Goal: Information Seeking & Learning: Learn about a topic

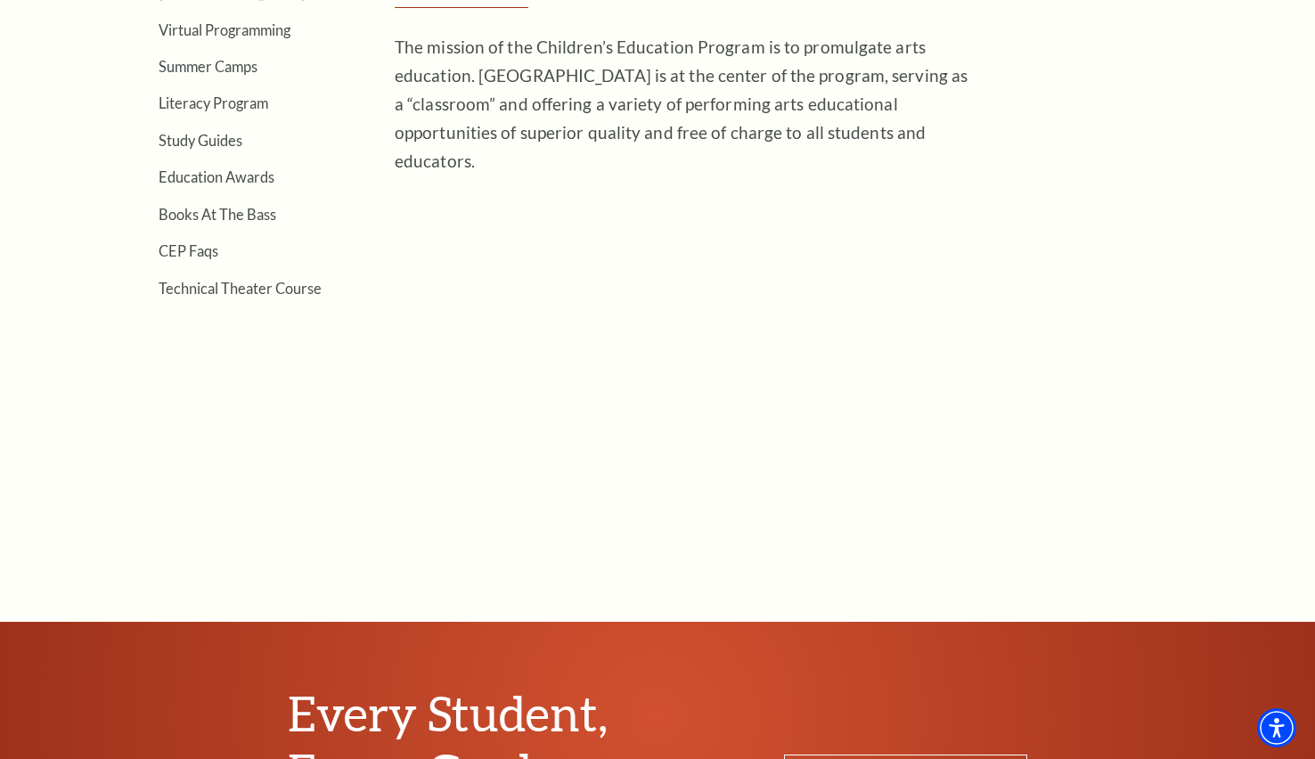
scroll to position [623, 0]
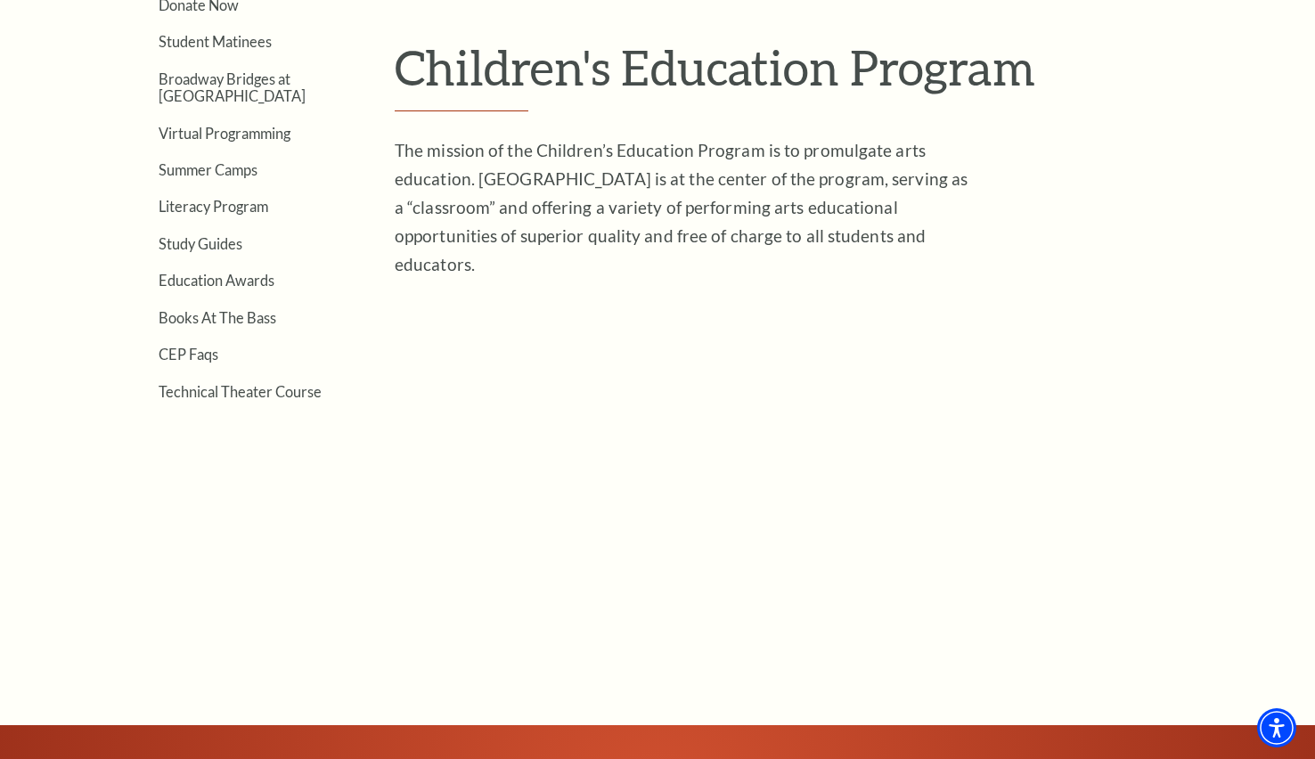
scroll to position [445, 0]
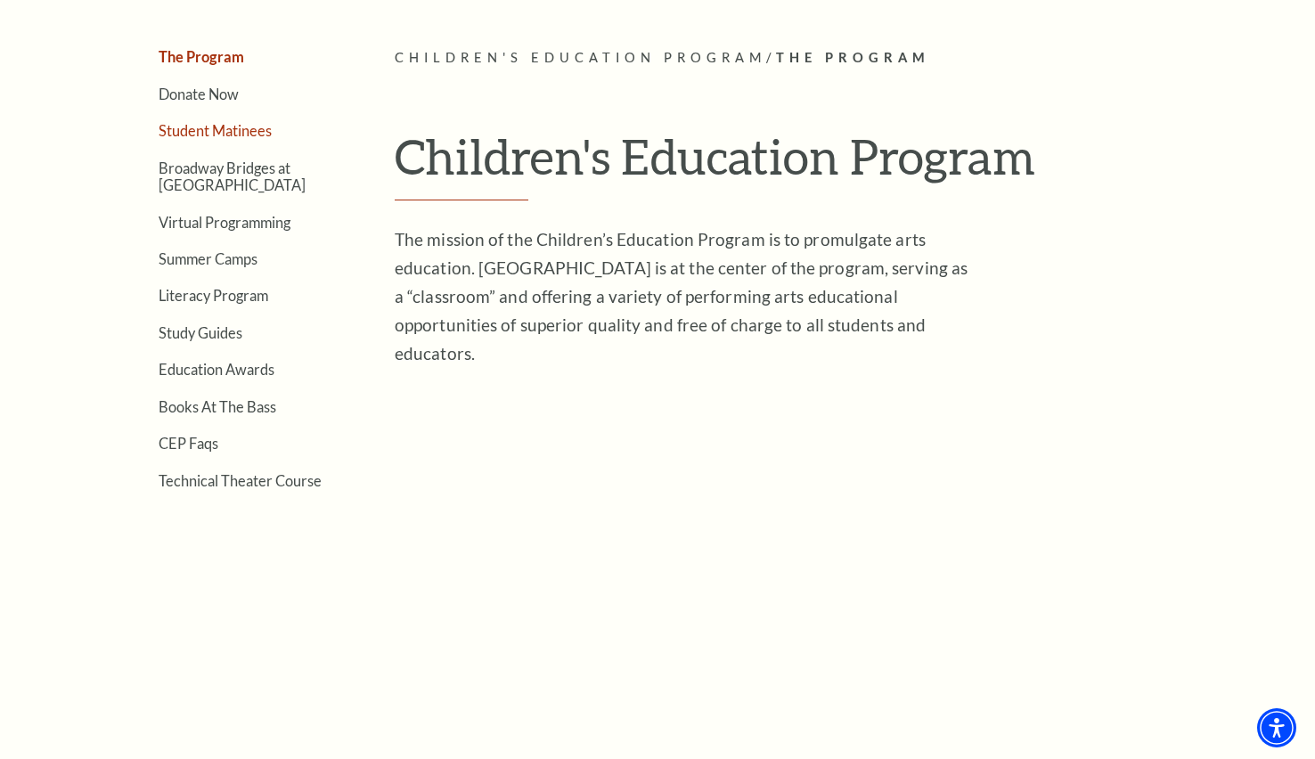
click at [195, 134] on link "Student Matinees" at bounding box center [215, 130] width 113 height 17
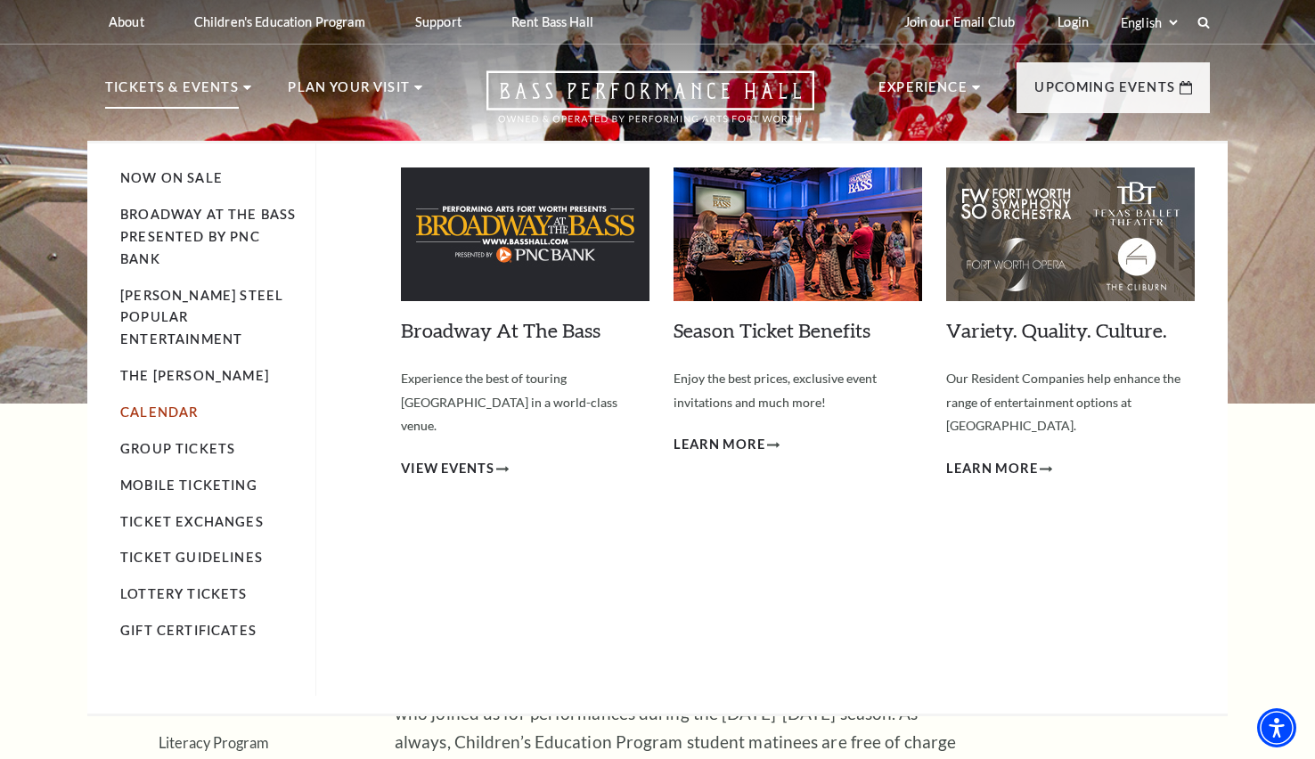
click at [172, 404] on link "Calendar" at bounding box center [158, 411] width 77 height 15
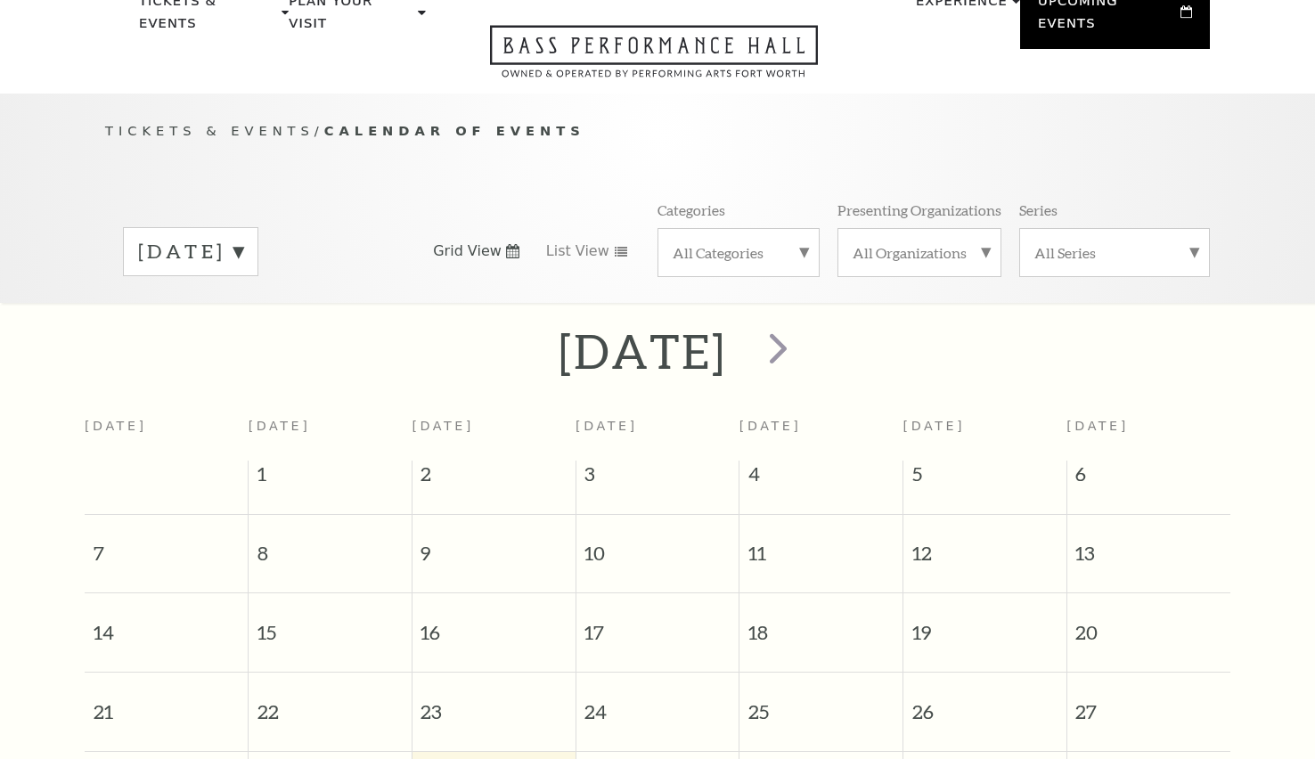
scroll to position [158, 0]
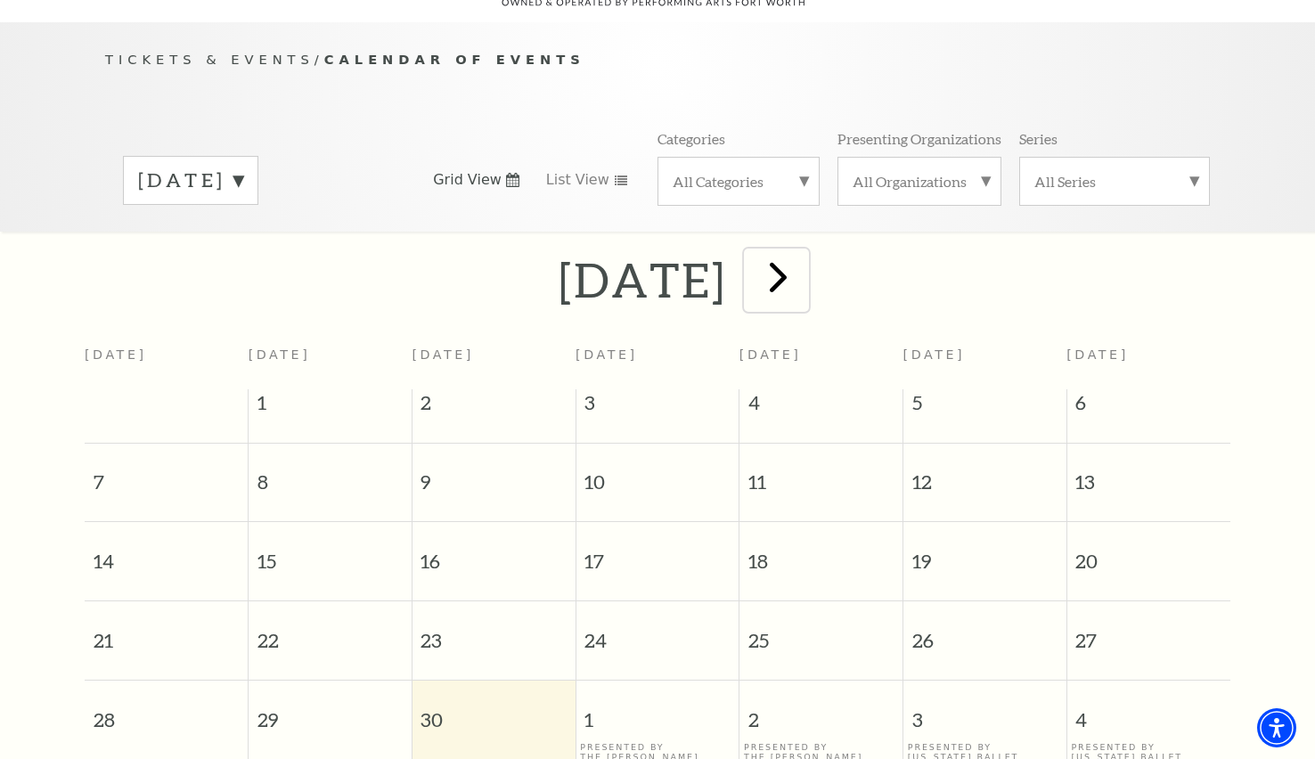
click at [803, 257] on span "next" at bounding box center [778, 276] width 51 height 51
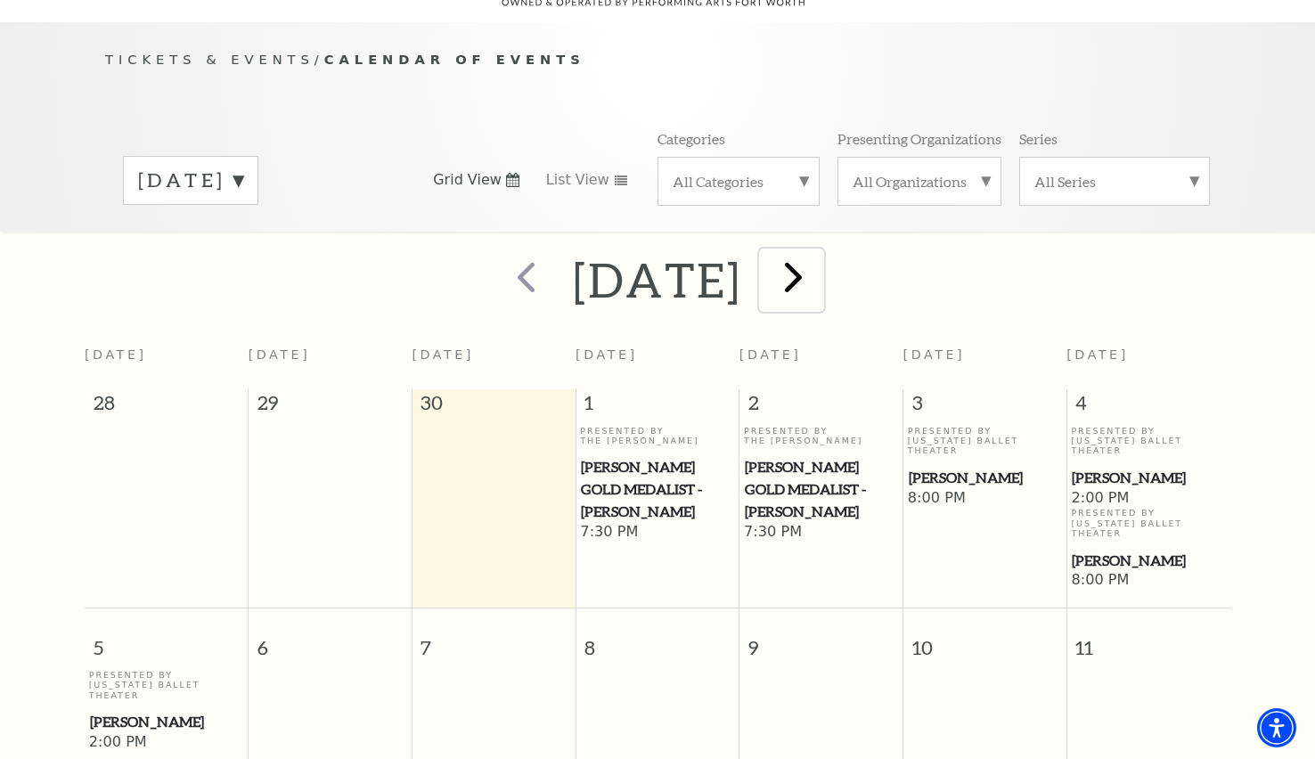
click at [819, 257] on span "next" at bounding box center [793, 276] width 51 height 51
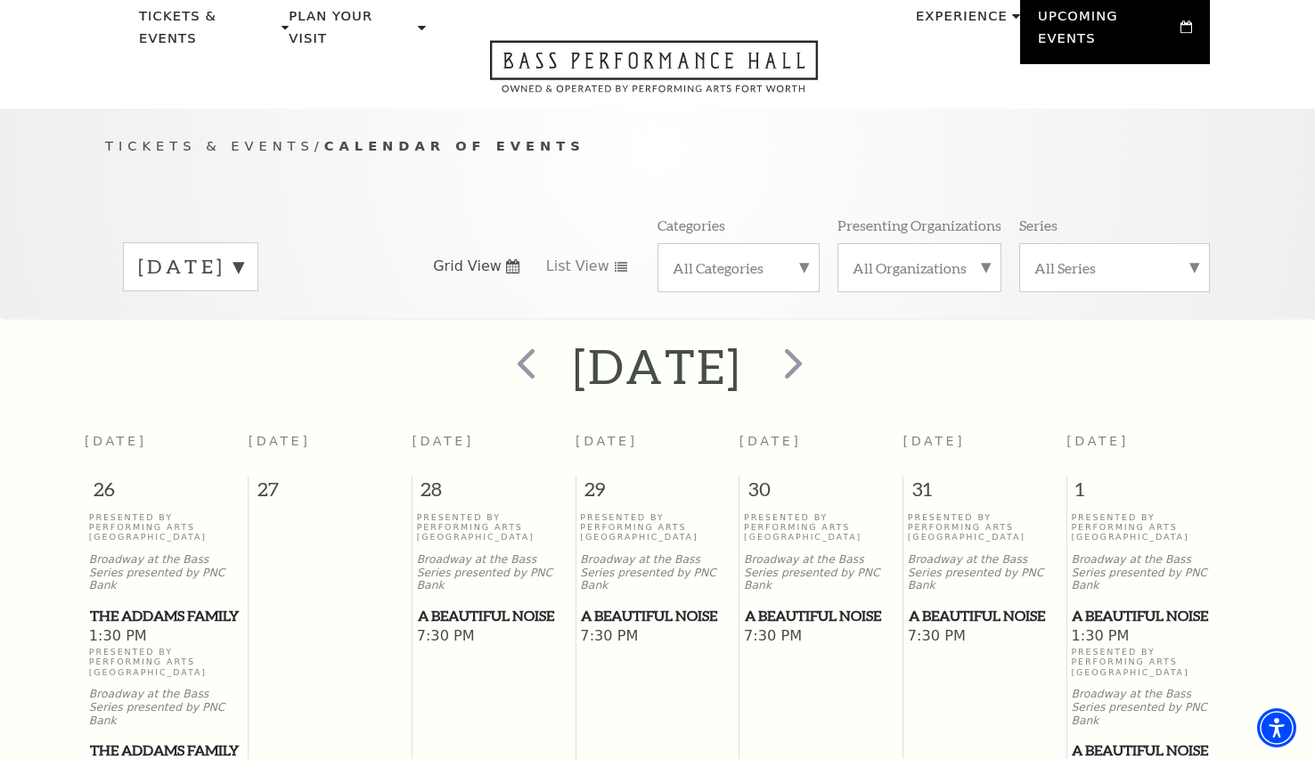
scroll to position [0, 0]
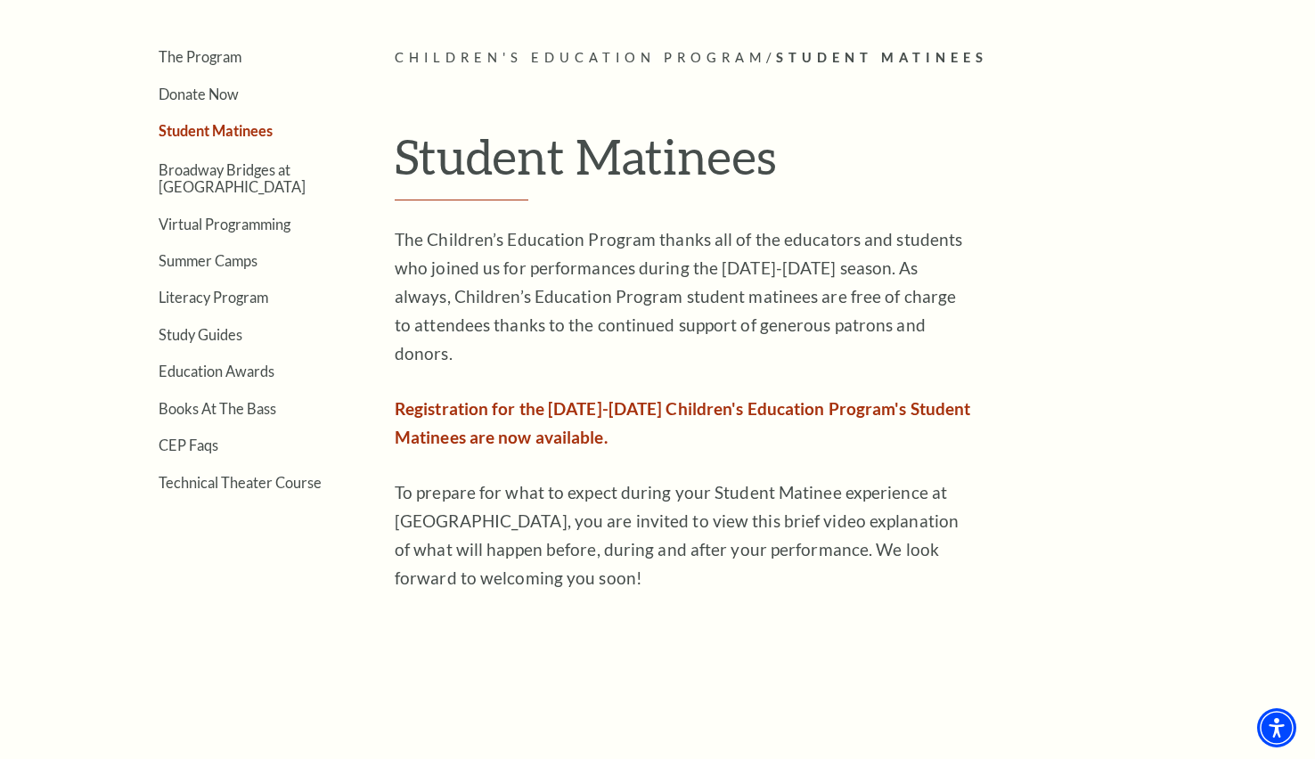
scroll to position [356, 0]
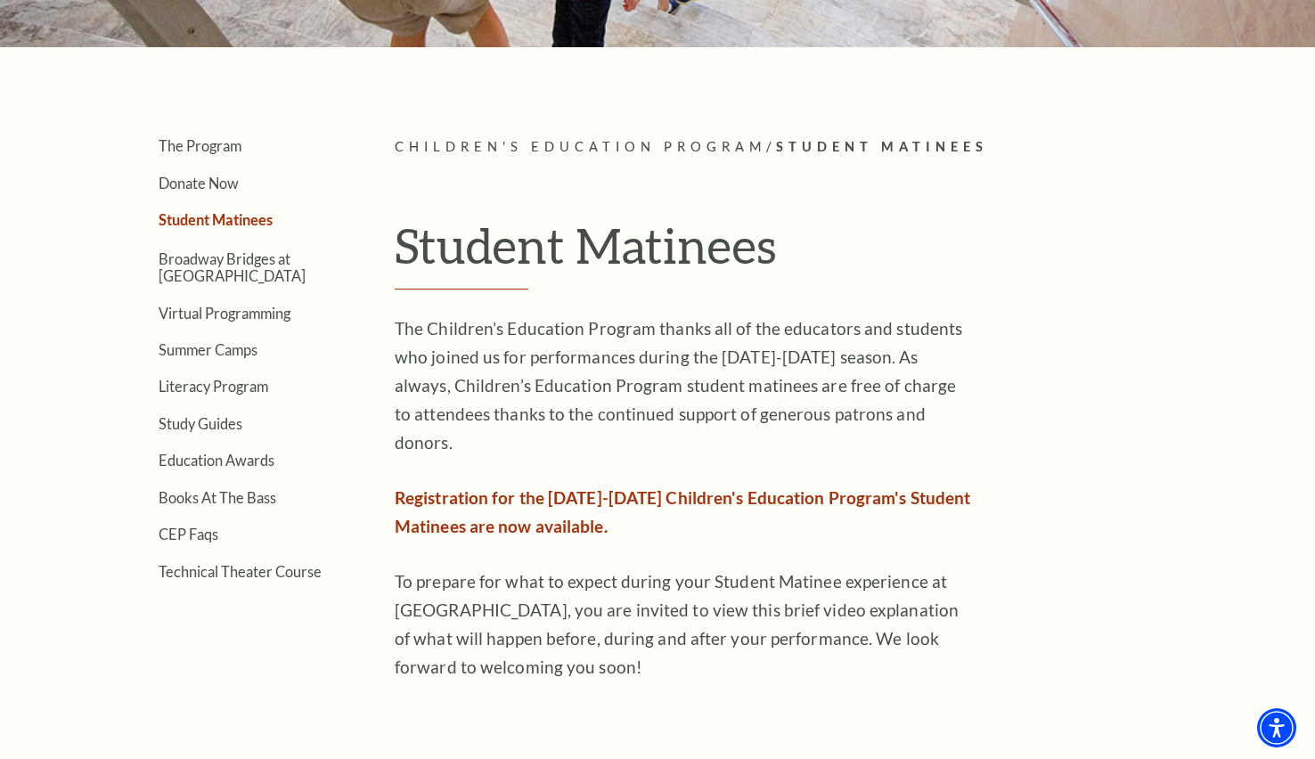
click at [525, 501] on span "Registration for the [DATE]-[DATE] Children's Education Program's Student Matin…" at bounding box center [682, 511] width 575 height 49
click at [501, 487] on span "Registration for the [DATE]-[DATE] Children's Education Program's Student Matin…" at bounding box center [682, 511] width 575 height 49
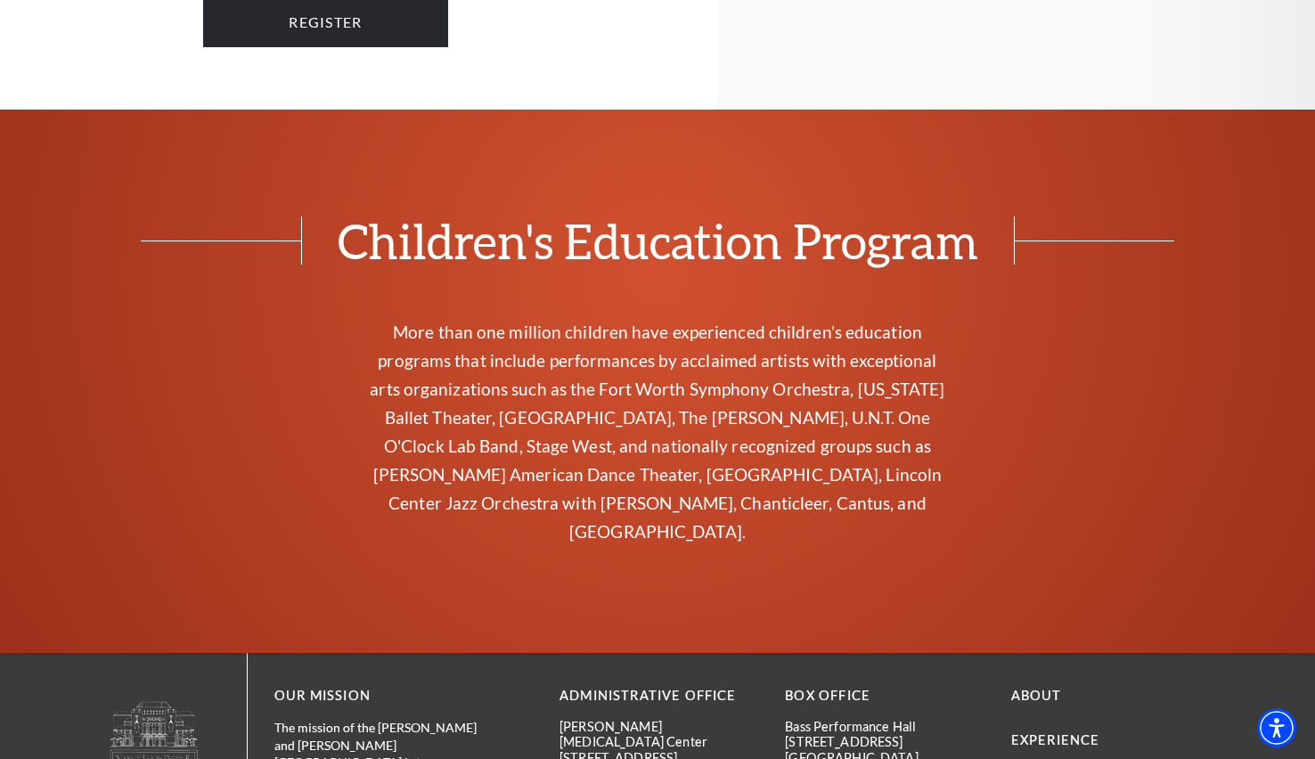
scroll to position [4346, 0]
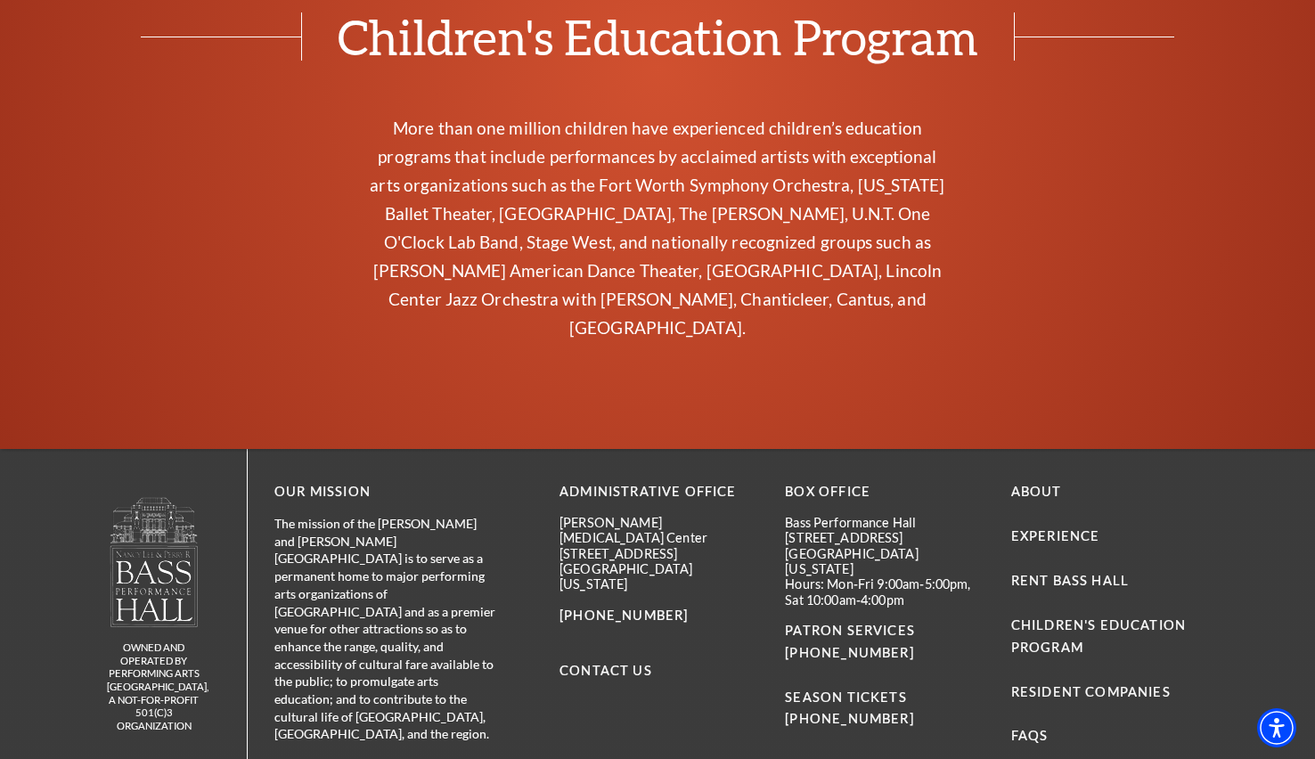
click at [1056, 615] on li "Children's Education Program" at bounding box center [1110, 637] width 199 height 45
click at [1057, 617] on link "Children's Education Program" at bounding box center [1098, 635] width 175 height 37
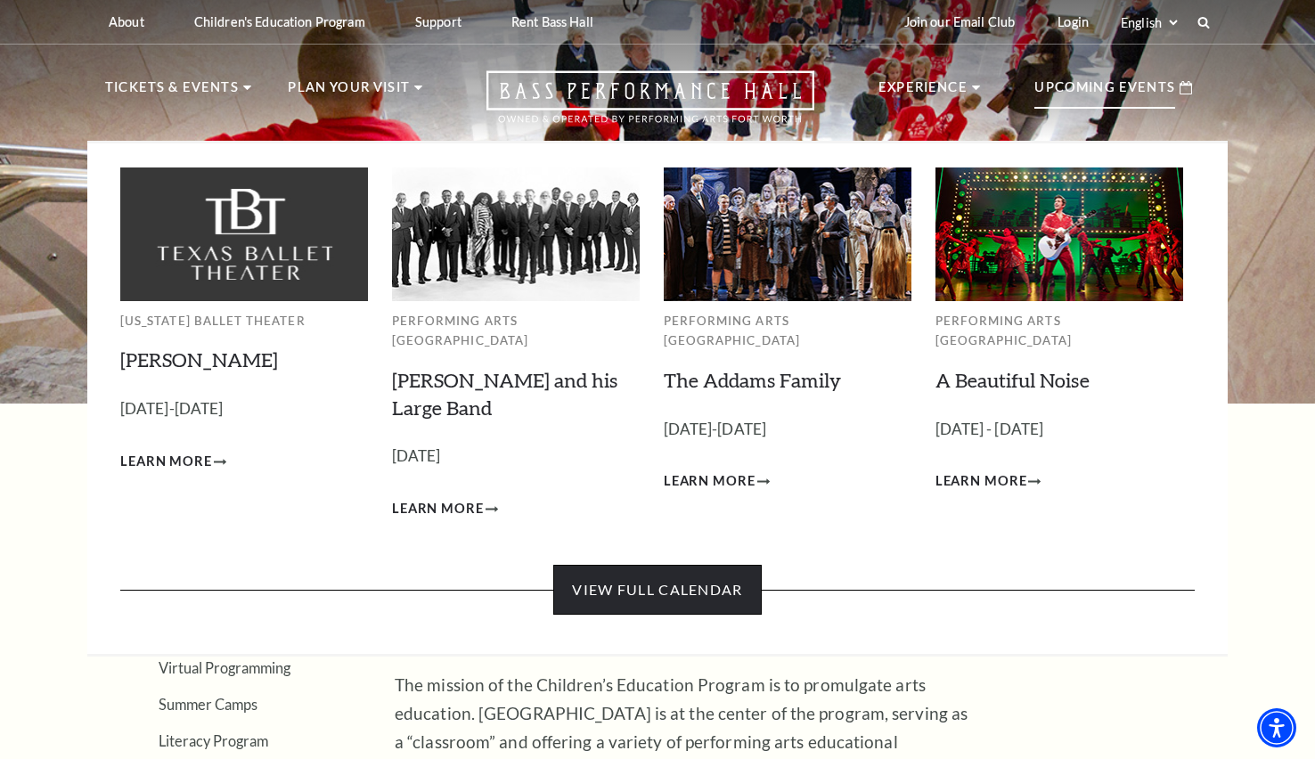
click at [616, 578] on link "View Full Calendar" at bounding box center [657, 590] width 208 height 50
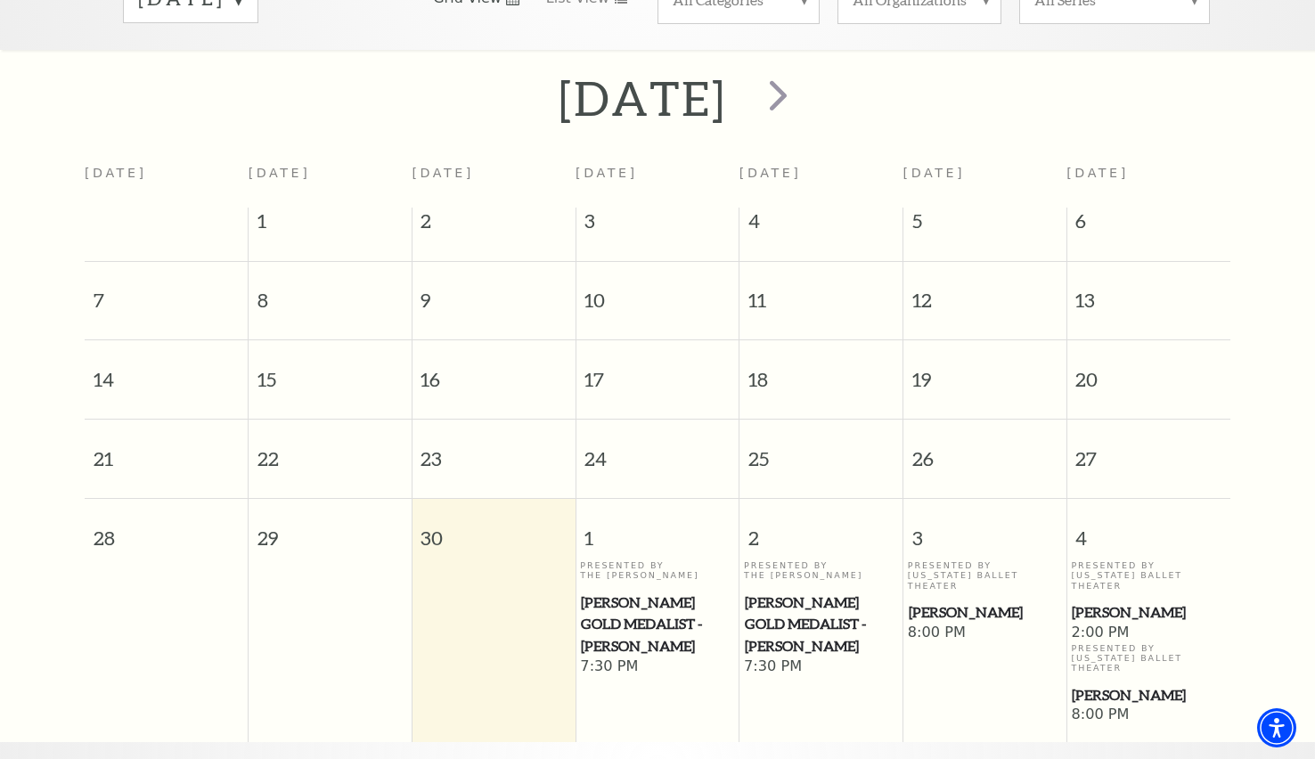
scroll to position [336, 0]
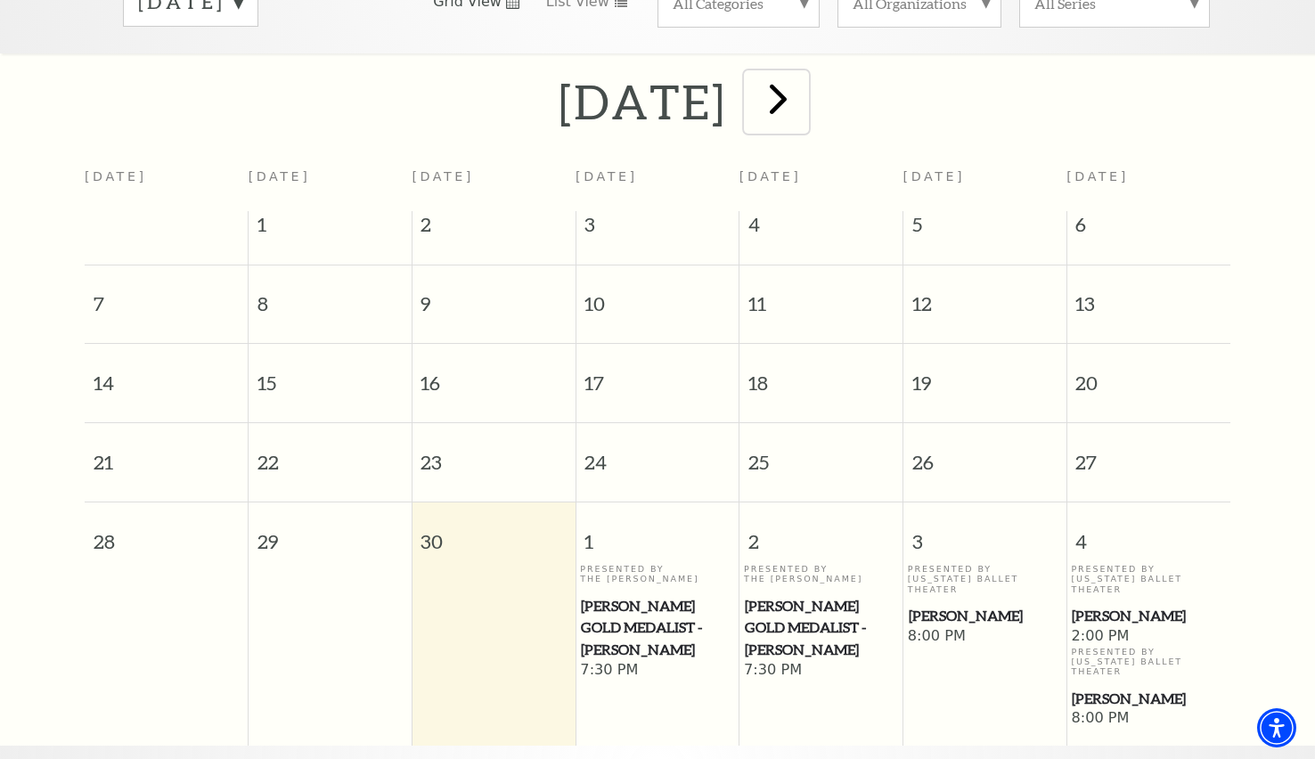
click at [803, 86] on span "next" at bounding box center [778, 98] width 51 height 51
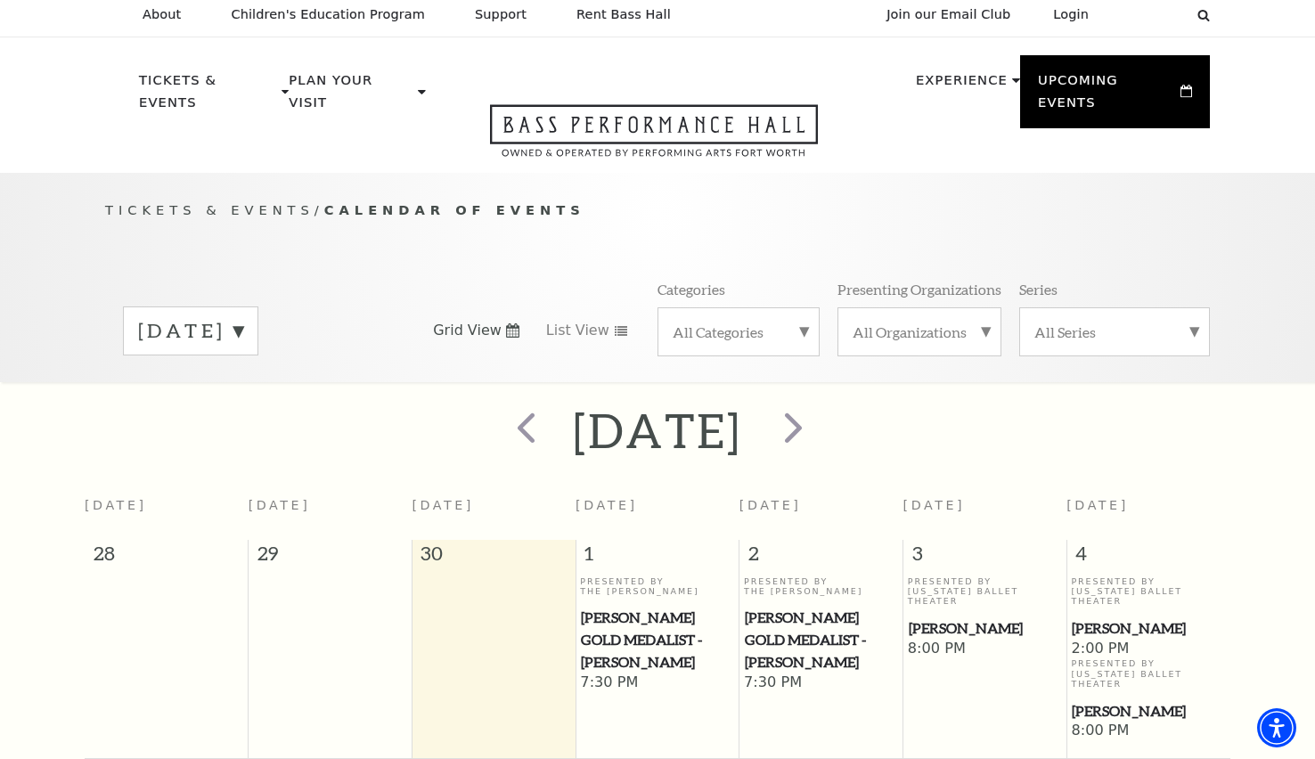
scroll to position [0, 0]
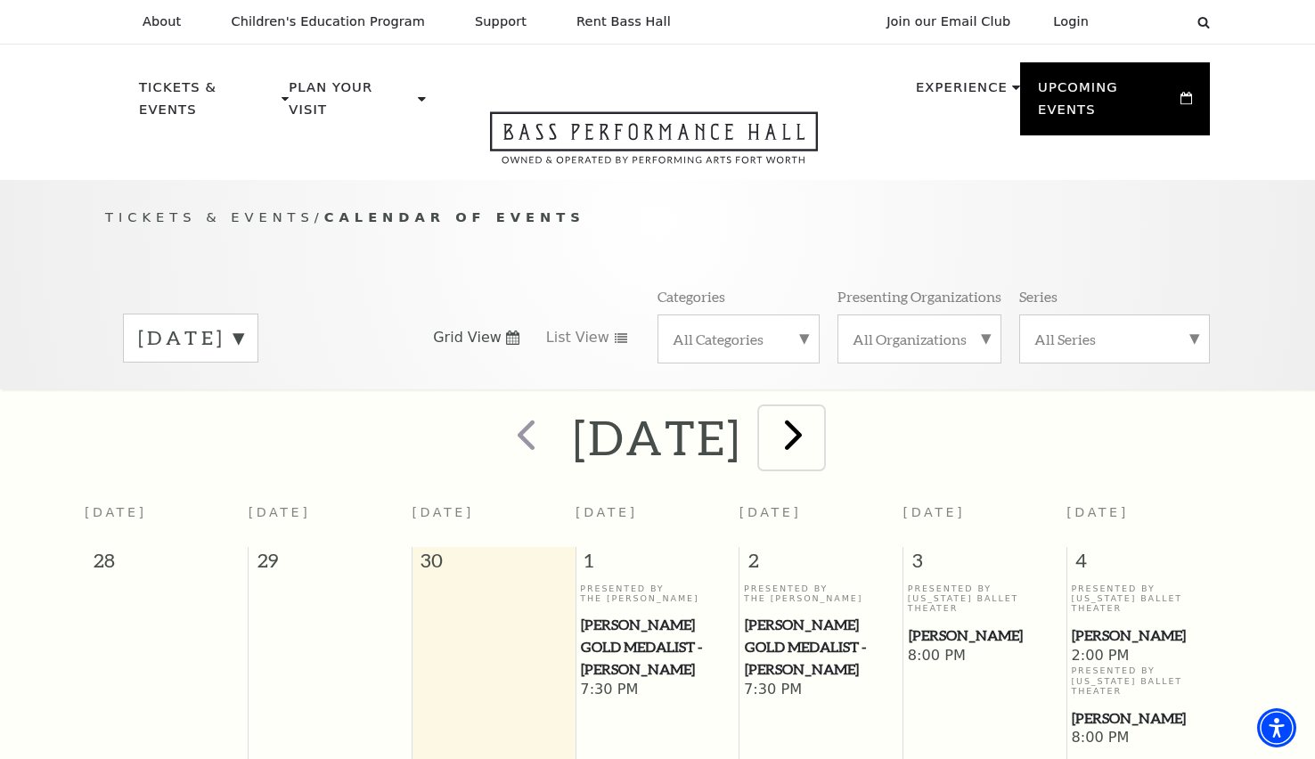
click at [819, 409] on span "next" at bounding box center [793, 434] width 51 height 51
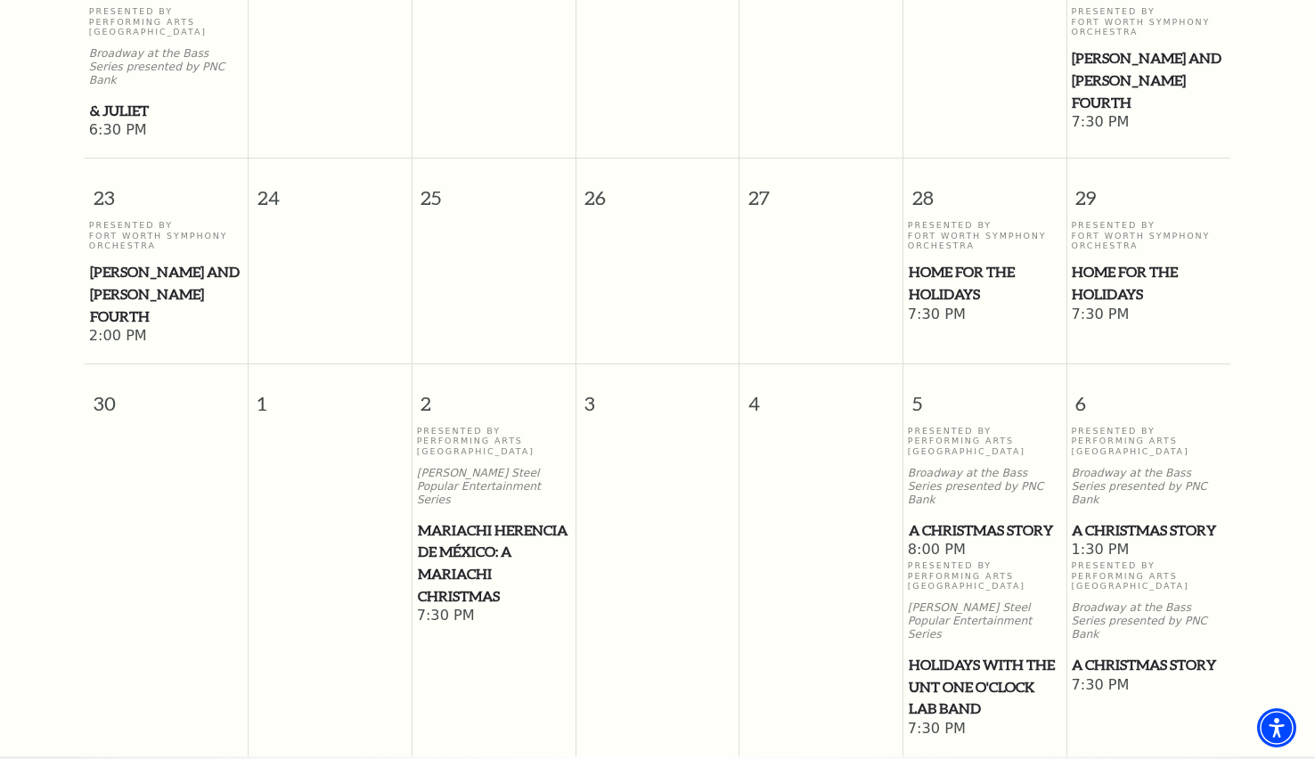
scroll to position [1761, 0]
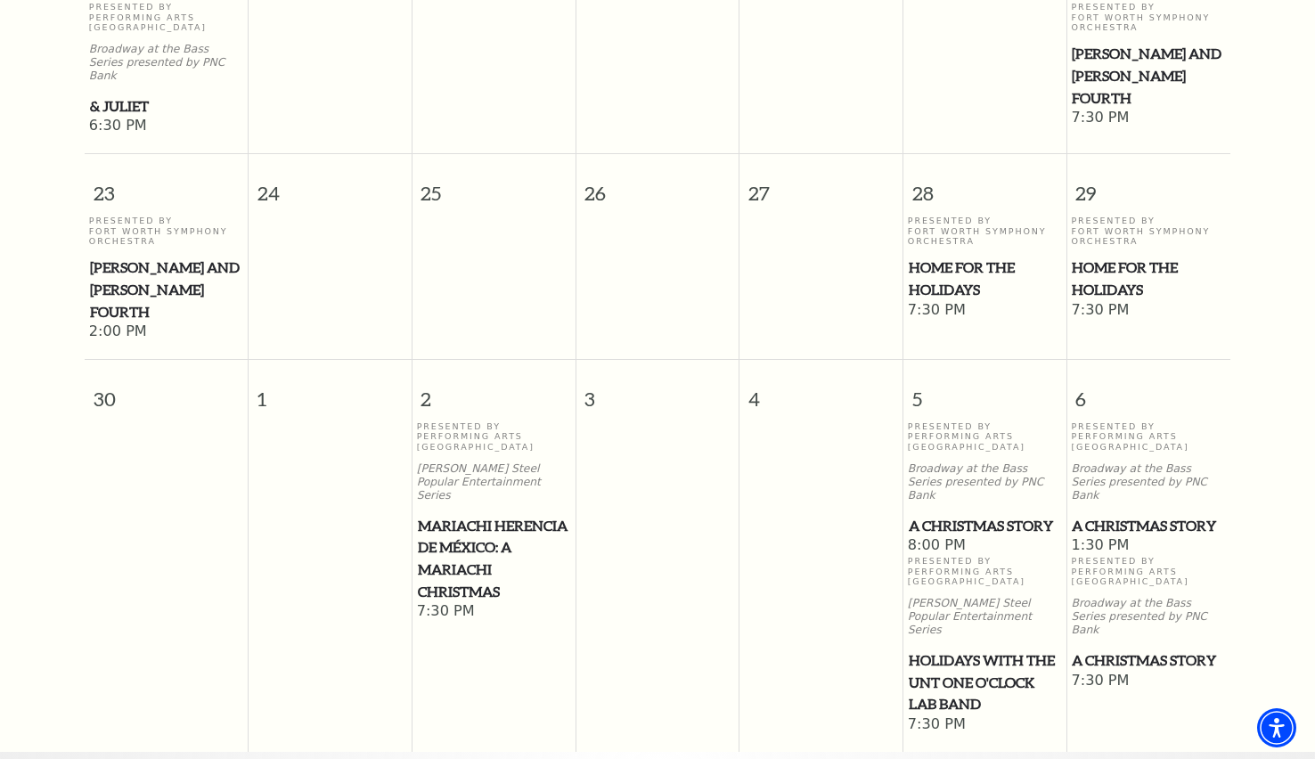
click at [459, 515] on span "Mariachi Herencia de México: A Mariachi Christmas" at bounding box center [494, 559] width 152 height 88
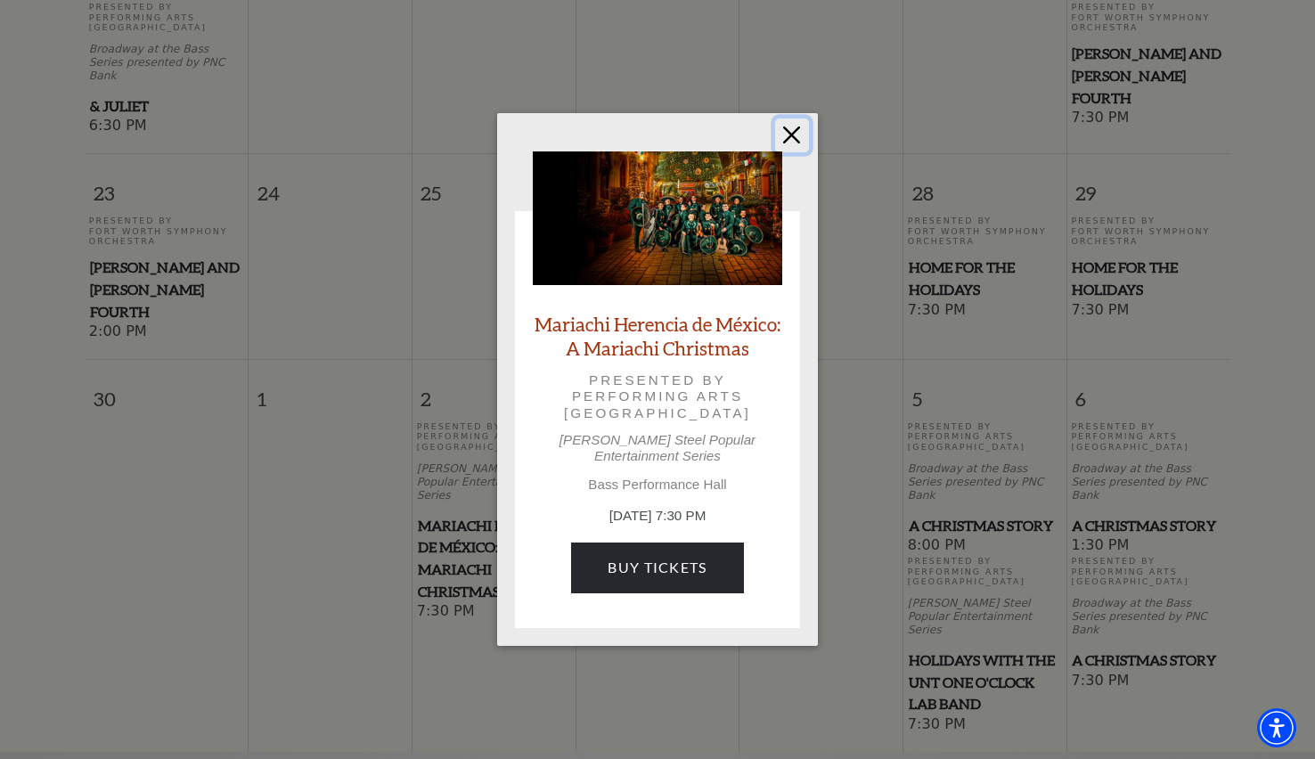
click at [789, 141] on button "Close" at bounding box center [792, 135] width 34 height 34
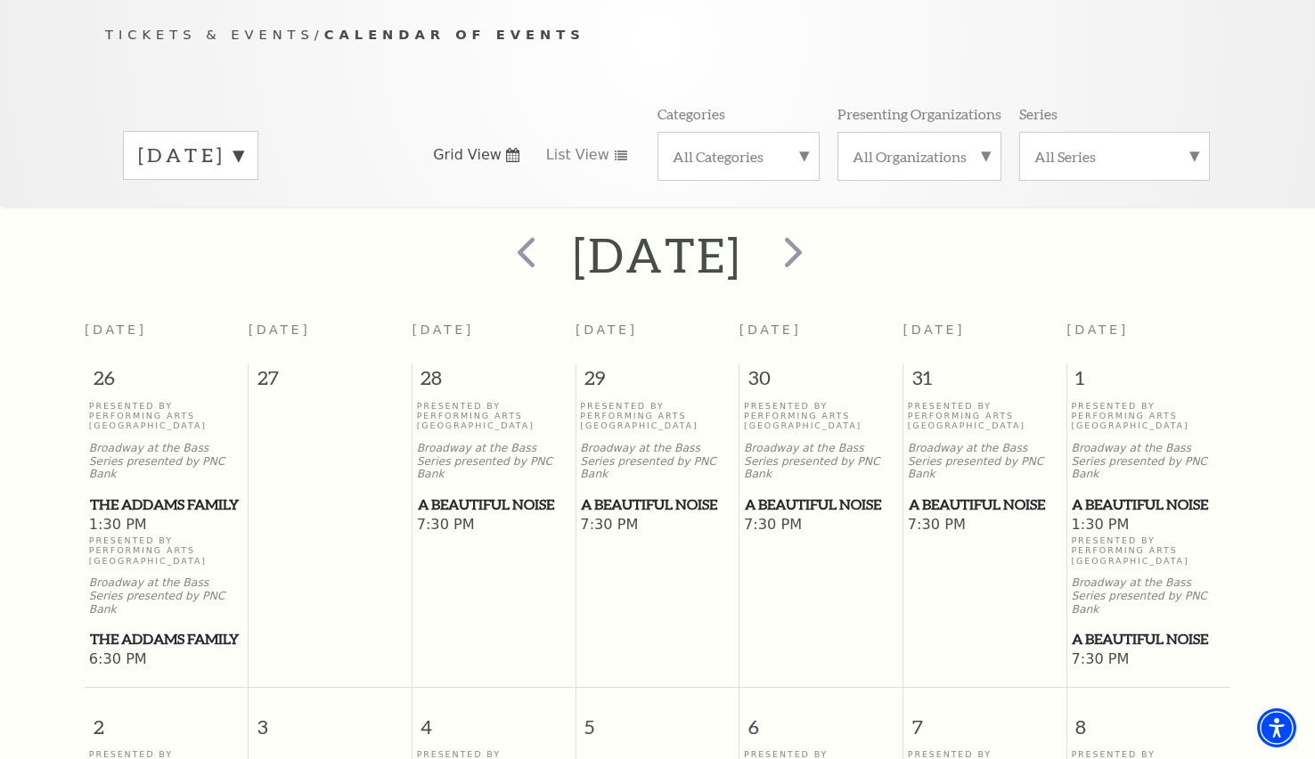
scroll to position [0, 0]
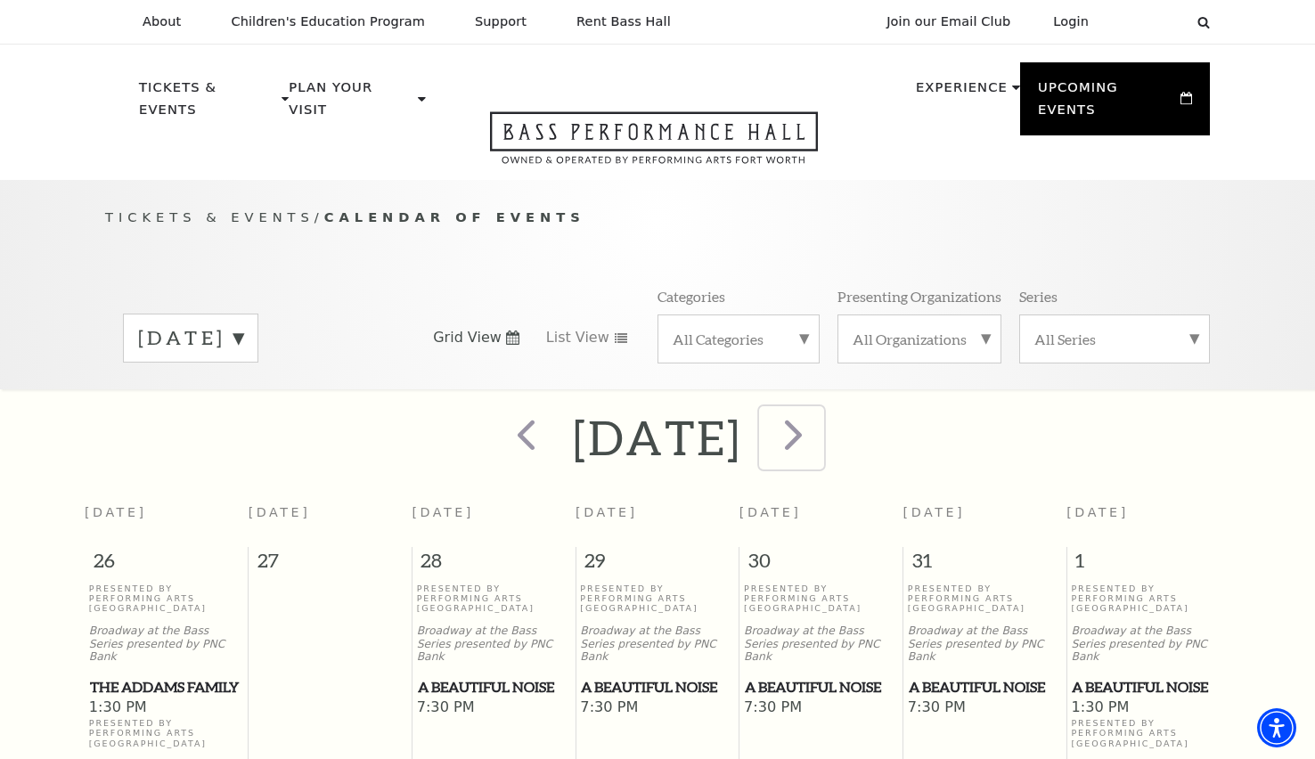
click at [819, 427] on span "next" at bounding box center [793, 434] width 51 height 51
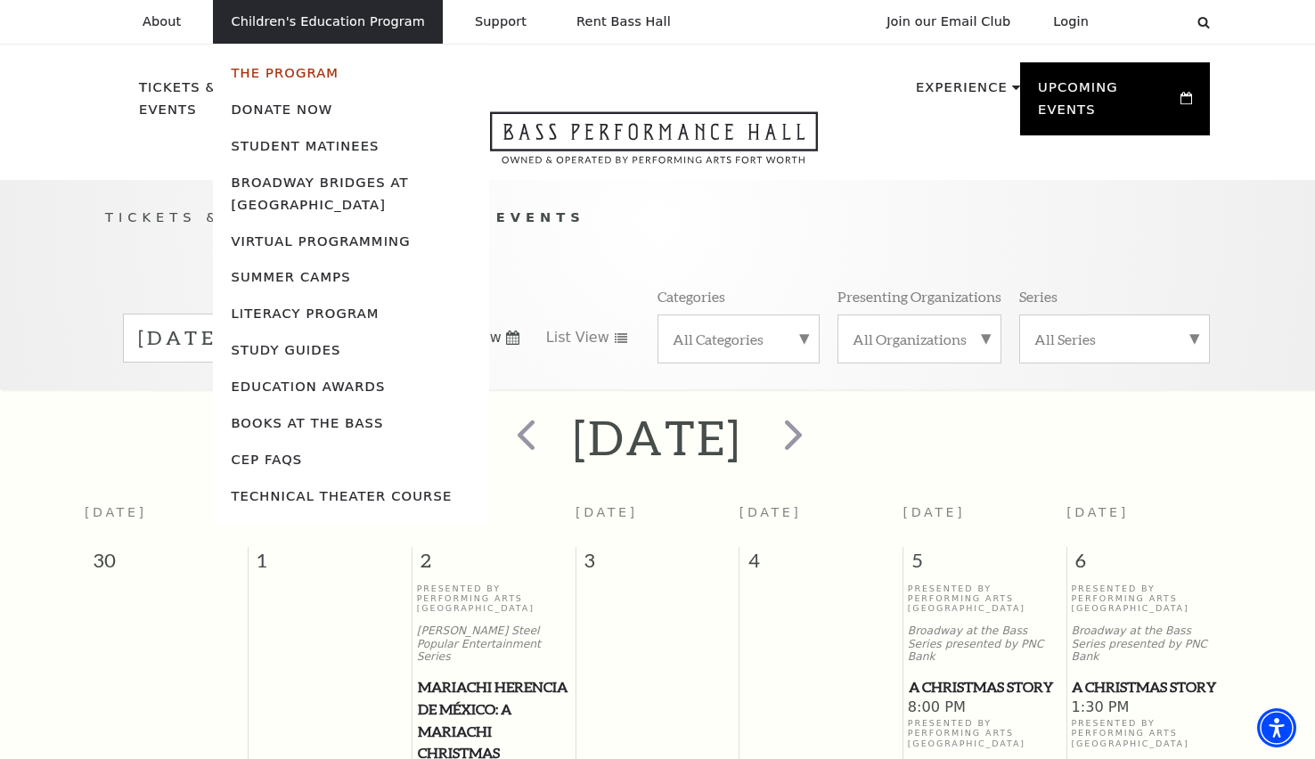
click at [293, 75] on link "The Program" at bounding box center [285, 72] width 108 height 15
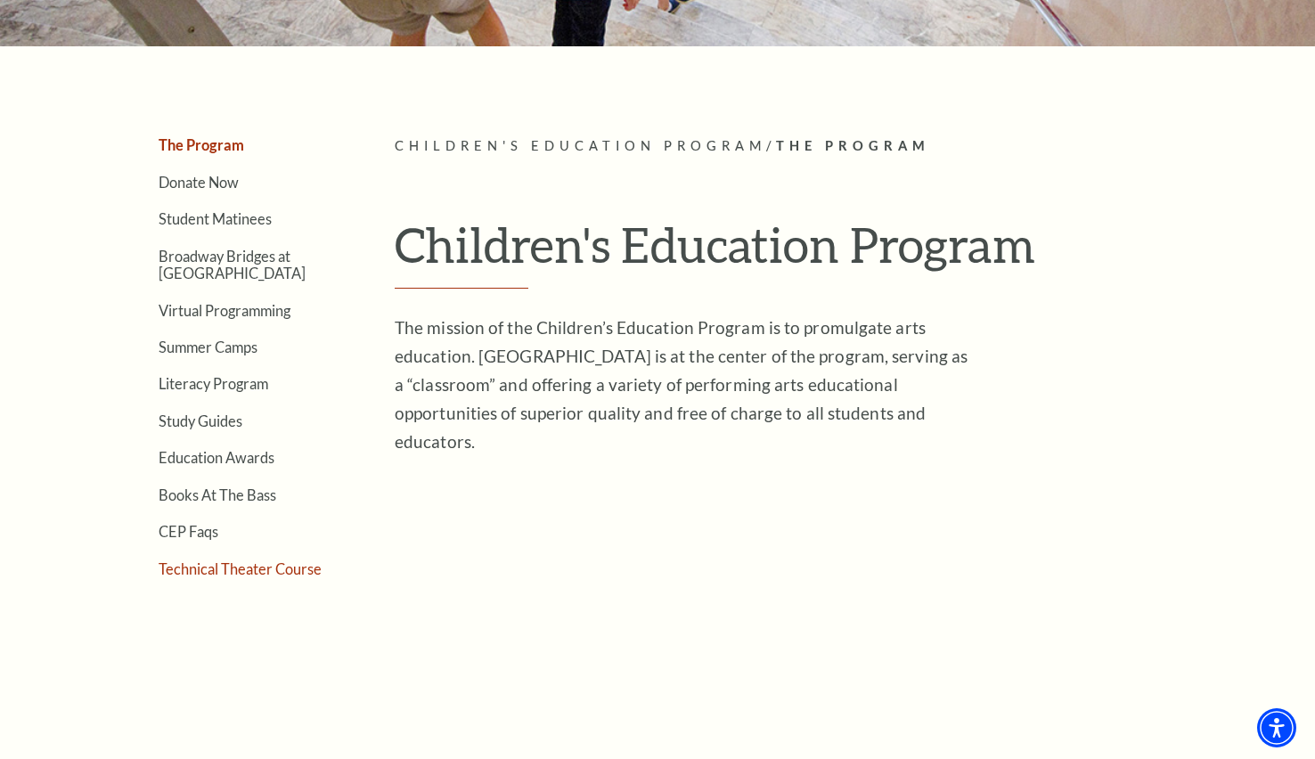
scroll to position [356, 0]
click at [247, 387] on link "Literacy Program" at bounding box center [214, 384] width 110 height 17
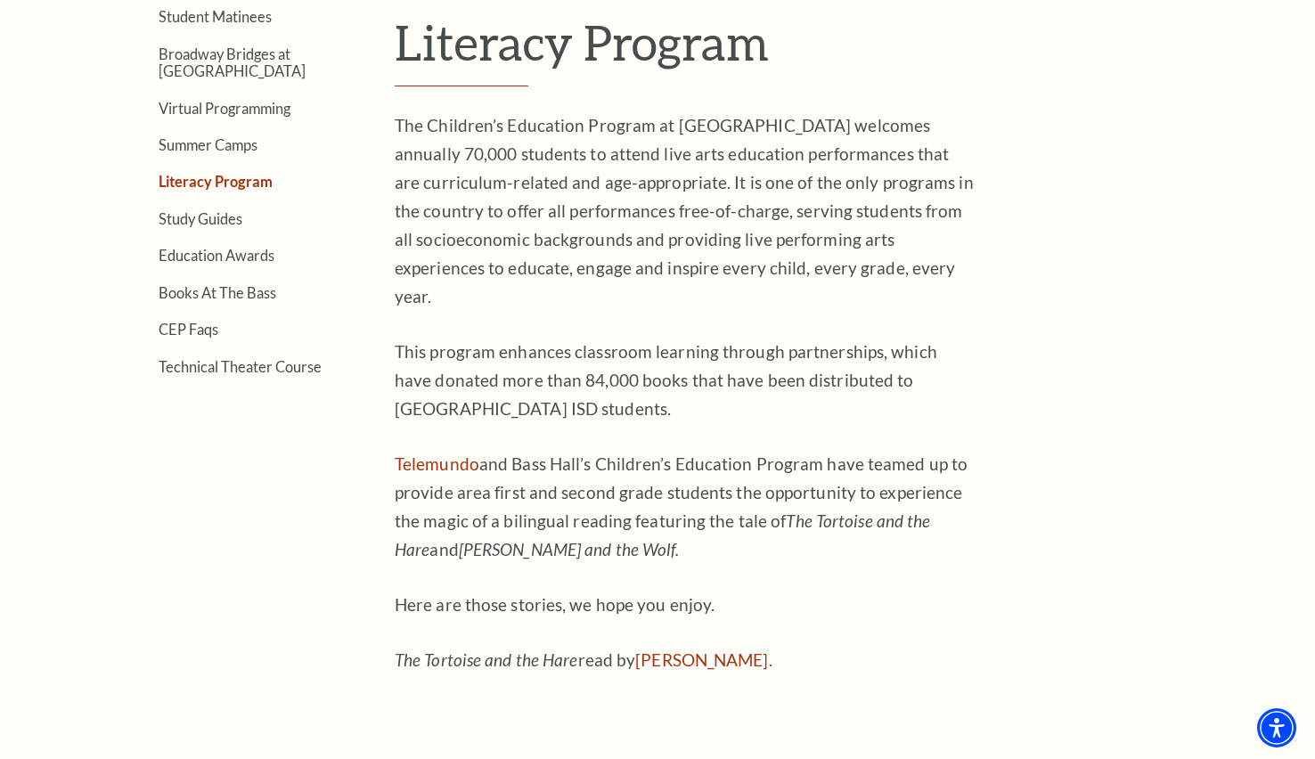
scroll to position [445, 0]
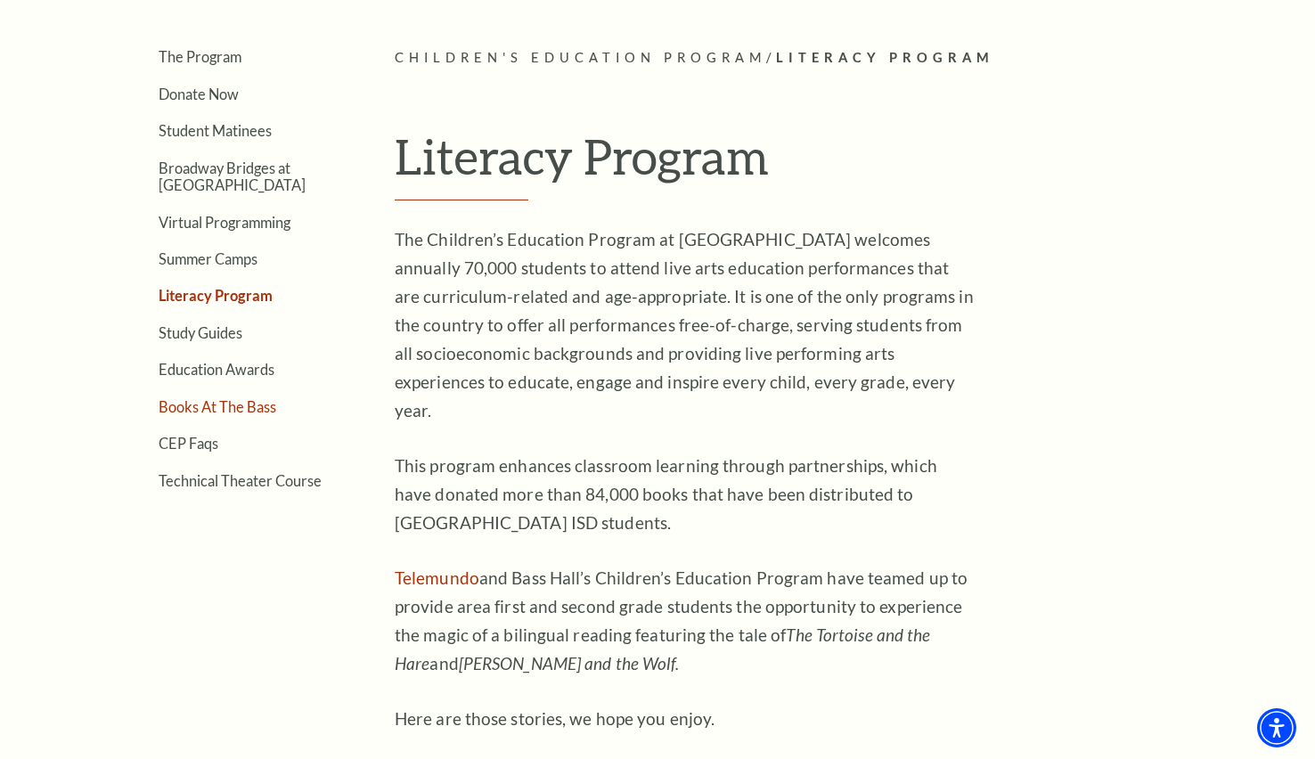
click at [199, 405] on link "Books At The Bass" at bounding box center [218, 406] width 118 height 17
